Goal: Information Seeking & Learning: Find specific fact

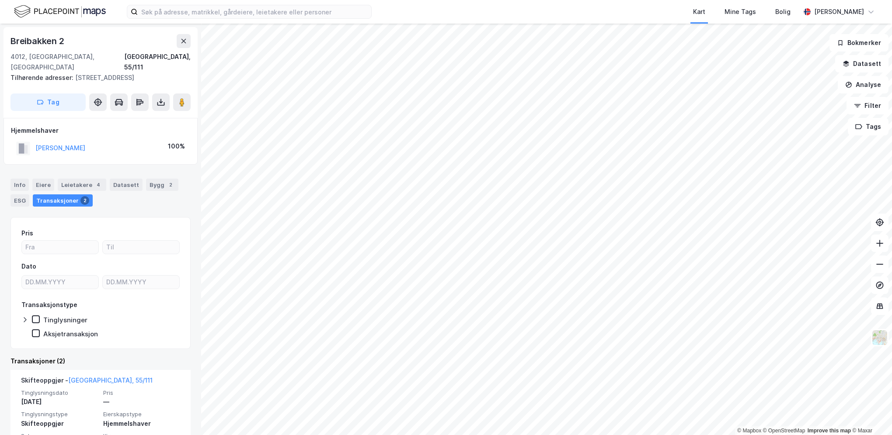
drag, startPoint x: 156, startPoint y: 140, endPoint x: 156, endPoint y: 135, distance: 5.3
click at [156, 139] on div "[PERSON_NAME] 100%" at bounding box center [100, 148] width 179 height 18
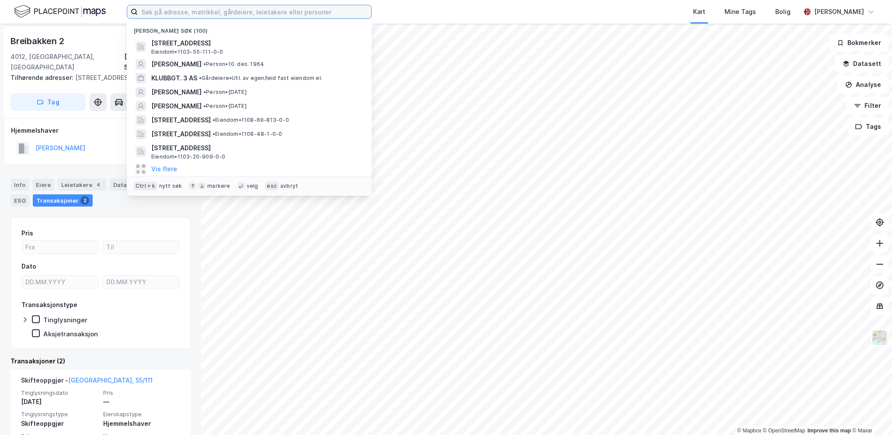
click at [207, 14] on input at bounding box center [254, 11] width 233 height 13
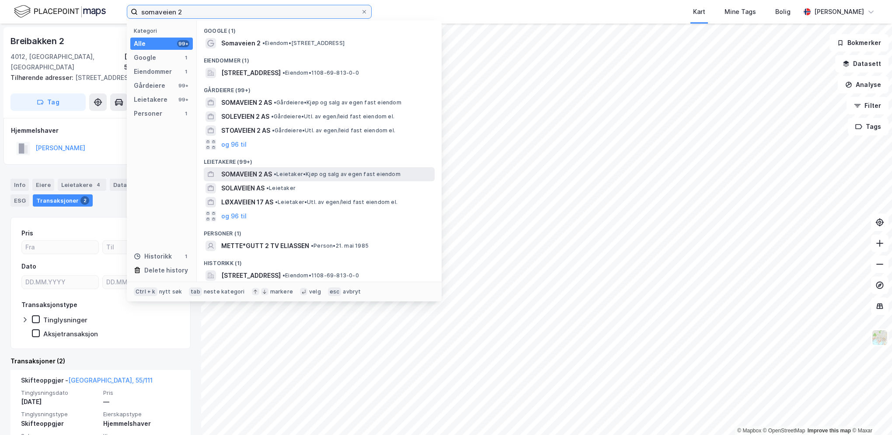
scroll to position [0, 0]
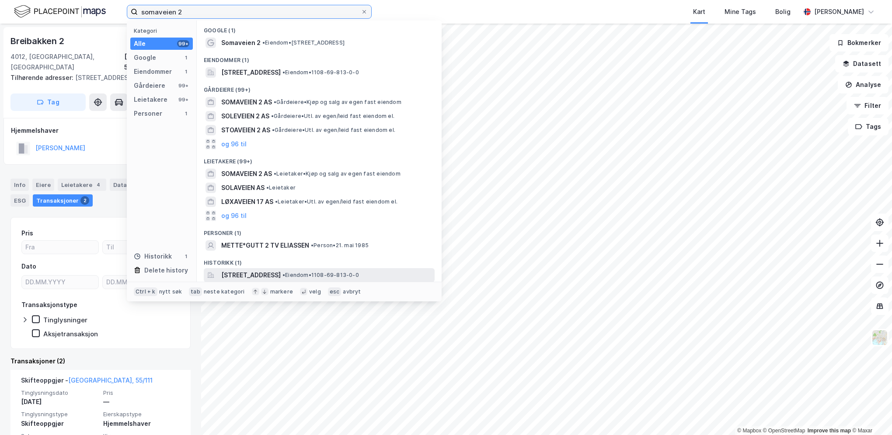
type input "somaveien 2"
click at [281, 273] on span "[STREET_ADDRESS]" at bounding box center [250, 275] width 59 height 10
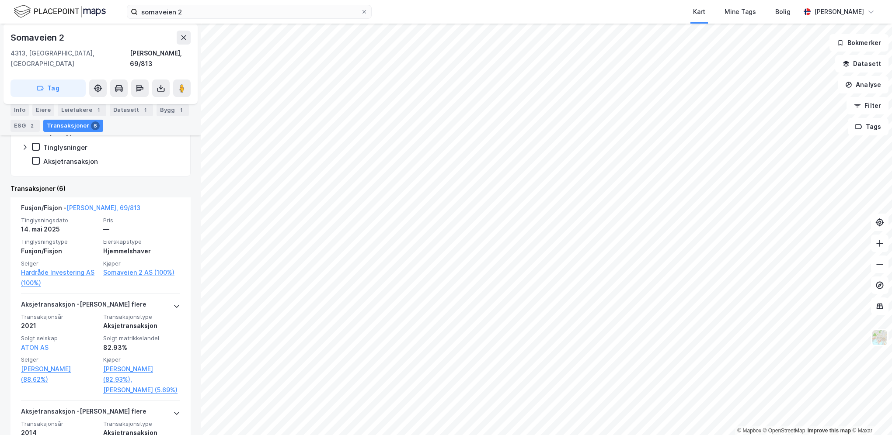
scroll to position [219, 0]
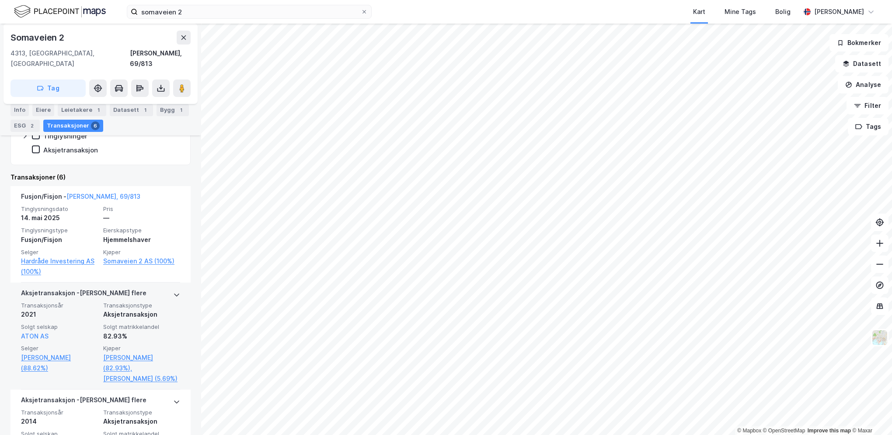
click at [173, 292] on icon at bounding box center [176, 295] width 7 height 7
